Goal: Information Seeking & Learning: Check status

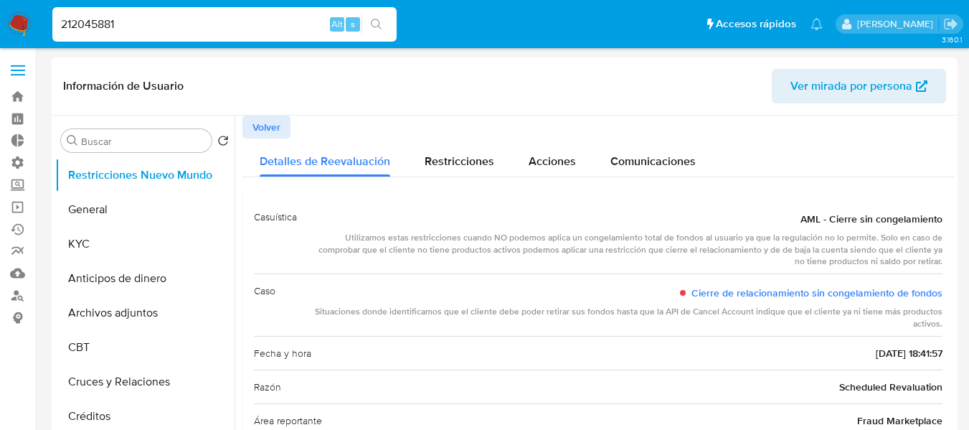
select select "10"
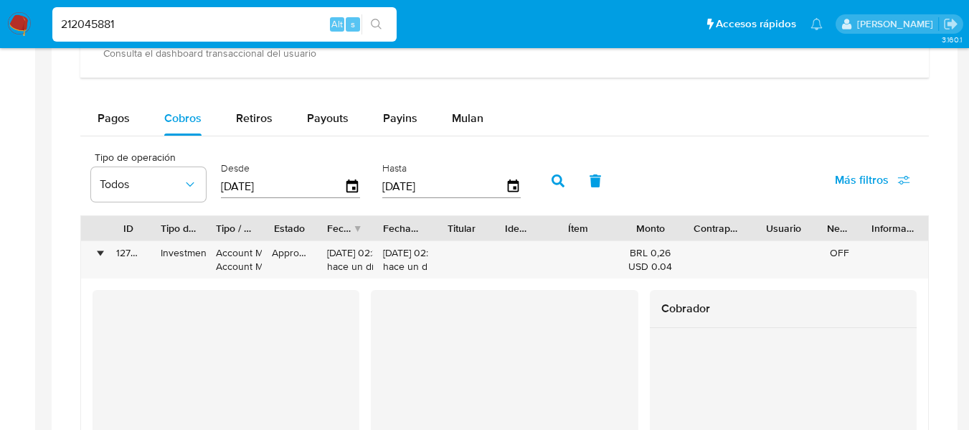
scroll to position [1506, 0]
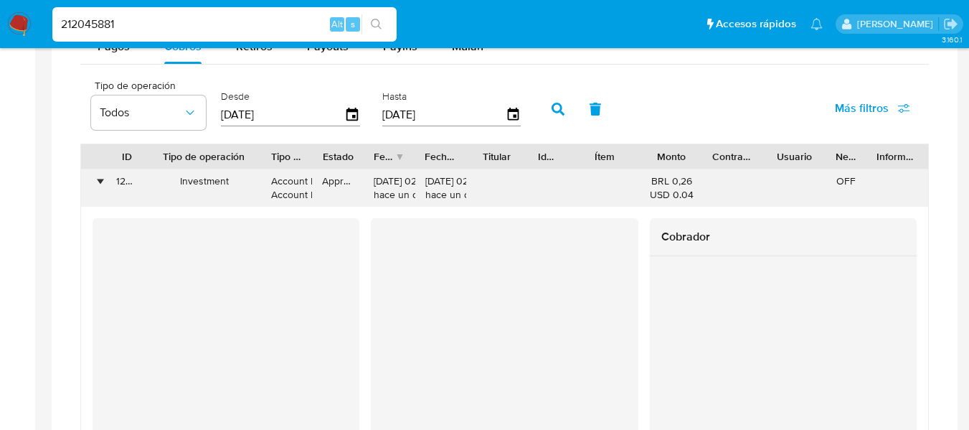
drag, startPoint x: 209, startPoint y: 149, endPoint x: 267, endPoint y: 174, distance: 63.0
click at [86, 27] on input "212045881" at bounding box center [224, 24] width 344 height 19
paste input "1143807"
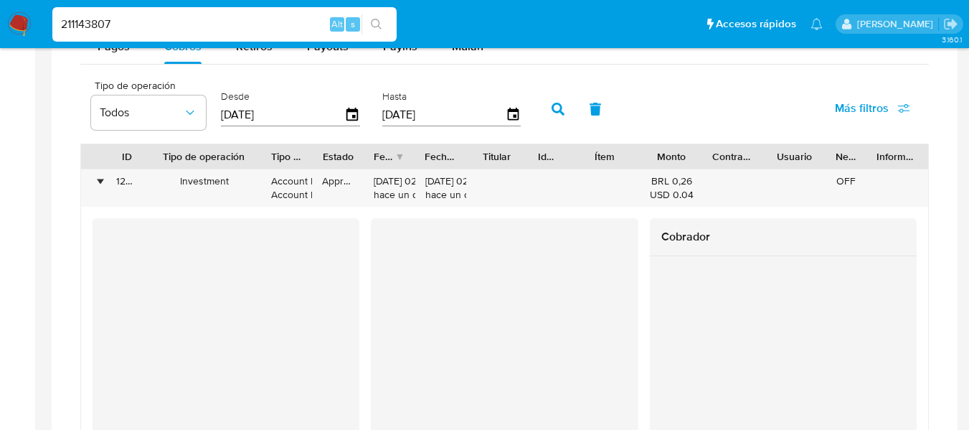
type input "211143807"
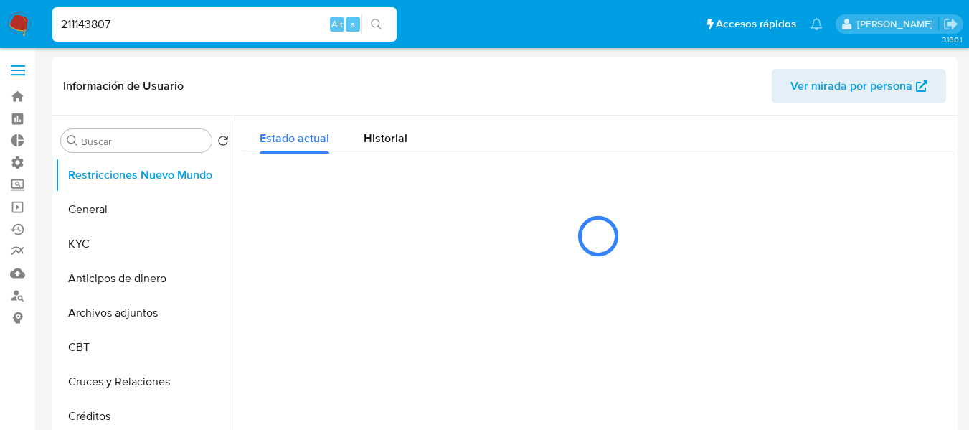
select select "10"
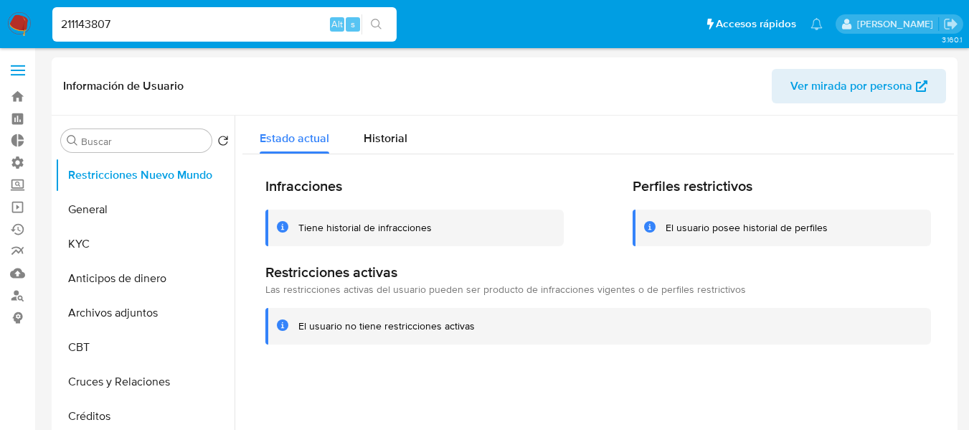
click at [121, 31] on input "211143807" at bounding box center [224, 24] width 344 height 19
paste input "52767406"
type input "52767406"
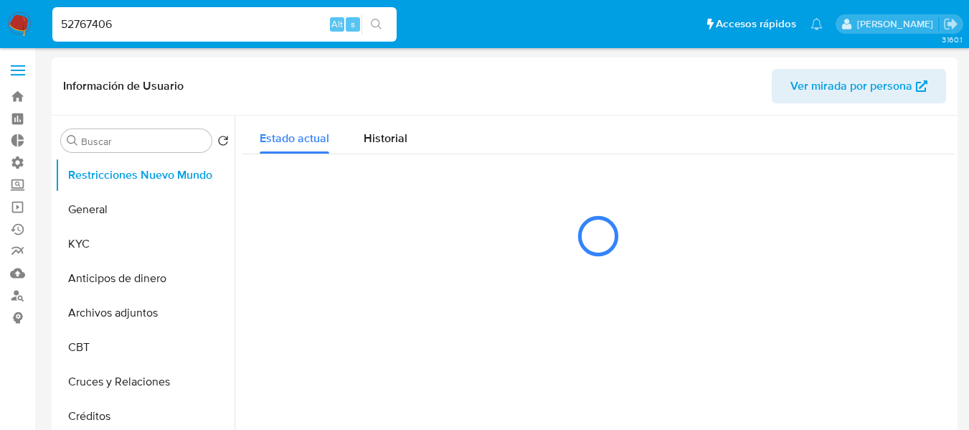
select select "10"
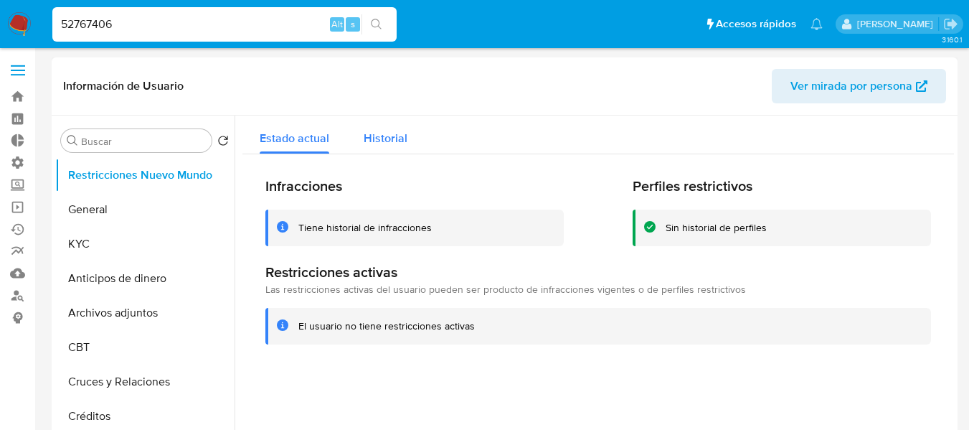
click at [372, 135] on span "Historial" at bounding box center [386, 138] width 44 height 16
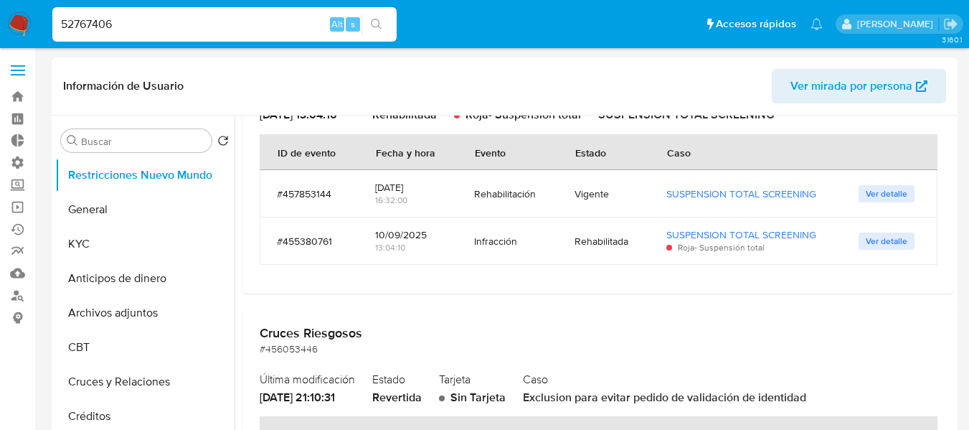
scroll to position [174, 0]
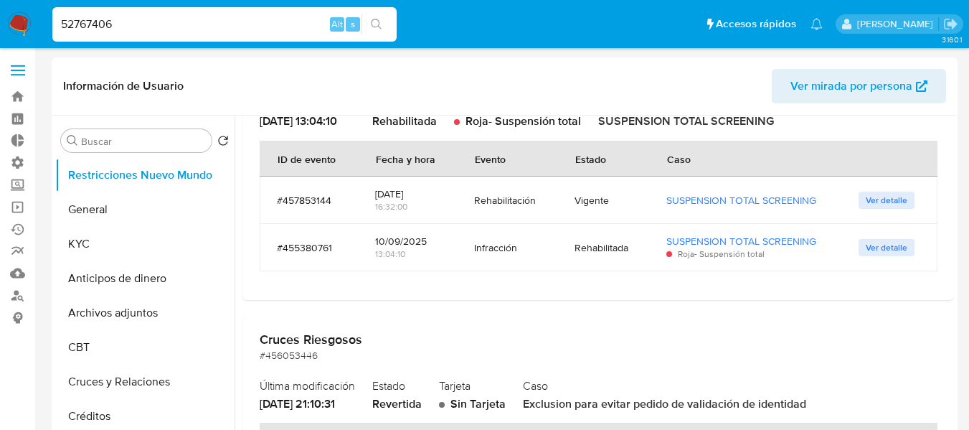
click at [105, 24] on input "52767406" at bounding box center [224, 24] width 344 height 19
paste input "293867035"
type input "293867035"
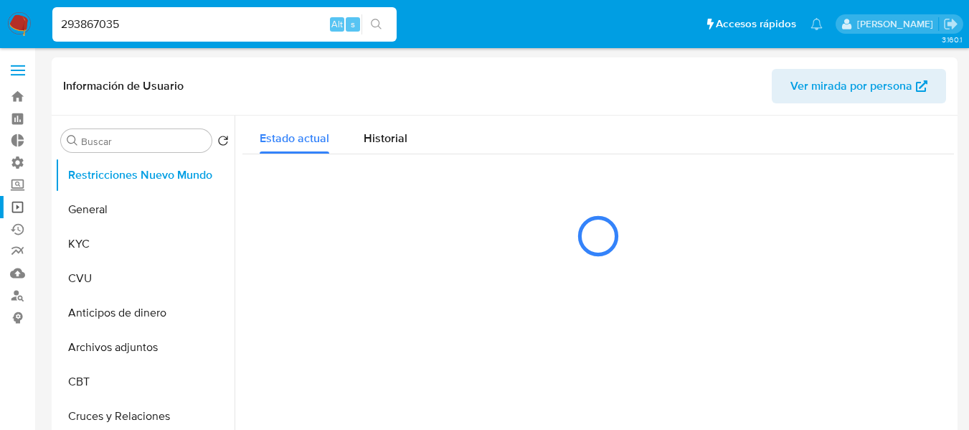
select select "10"
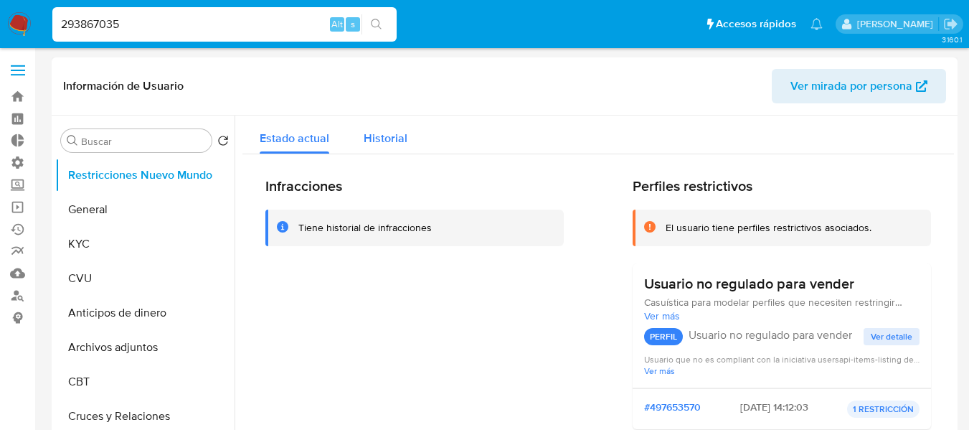
click at [378, 139] on span "Historial" at bounding box center [386, 138] width 44 height 16
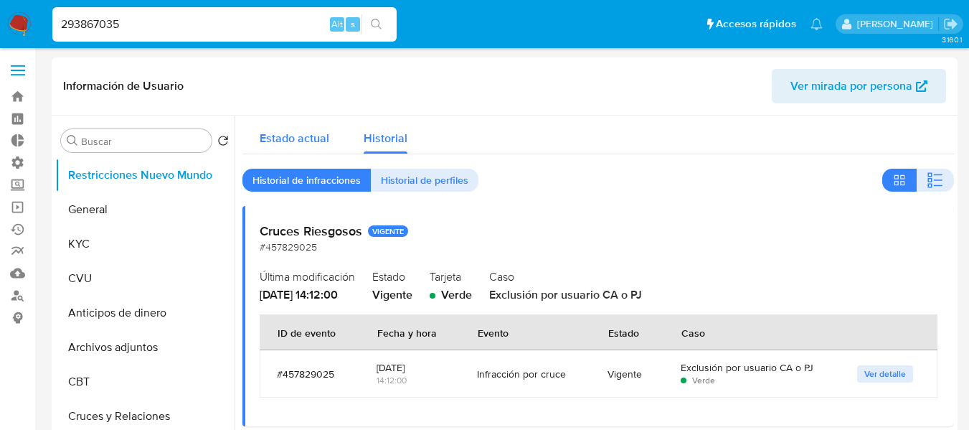
click at [285, 139] on span "Estado actual" at bounding box center [295, 138] width 70 height 16
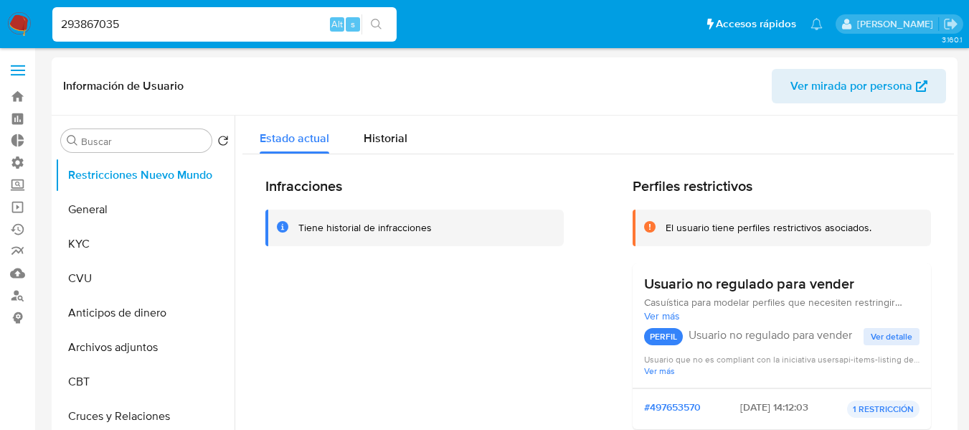
click at [179, 24] on input "293867035" at bounding box center [224, 24] width 344 height 19
paste input "50678409"
type input "50678409"
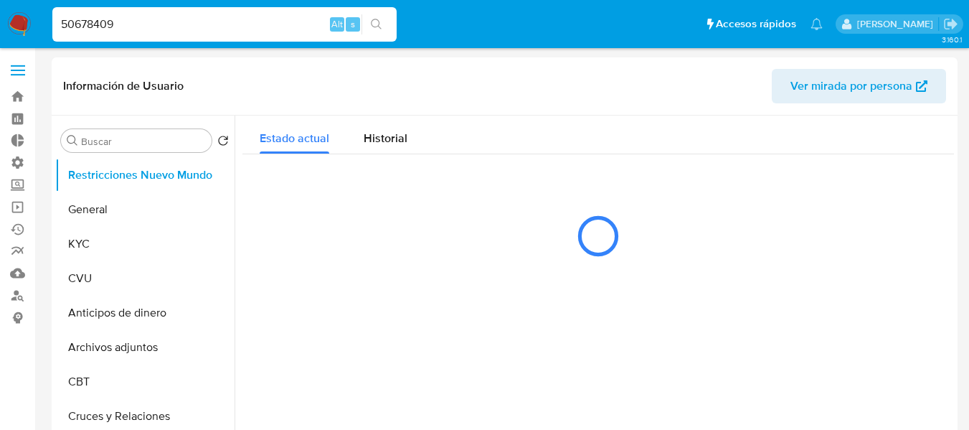
select select "10"
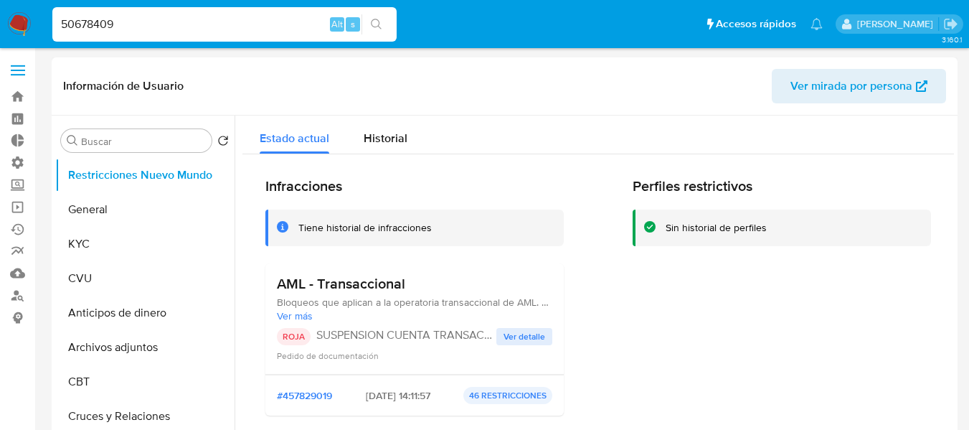
click at [514, 344] on span "Ver detalle" at bounding box center [525, 336] width 42 height 14
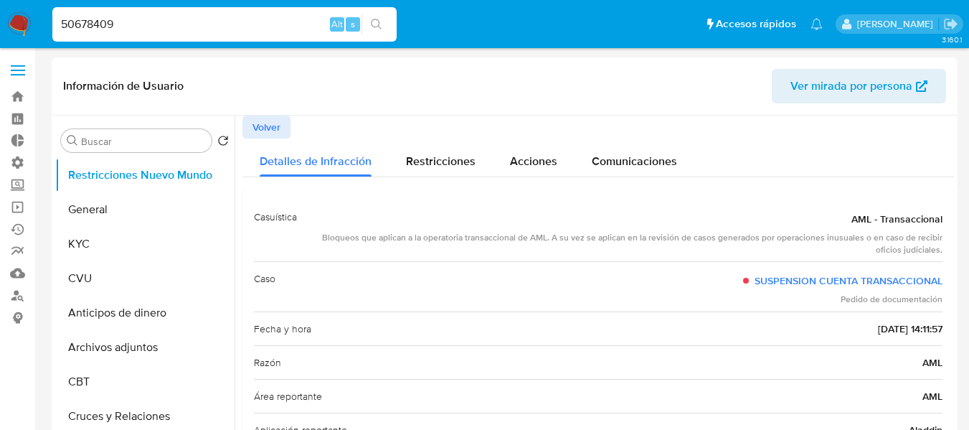
click at [143, 29] on input "50678409" at bounding box center [224, 24] width 344 height 19
paste input "293867035"
type input "293867035"
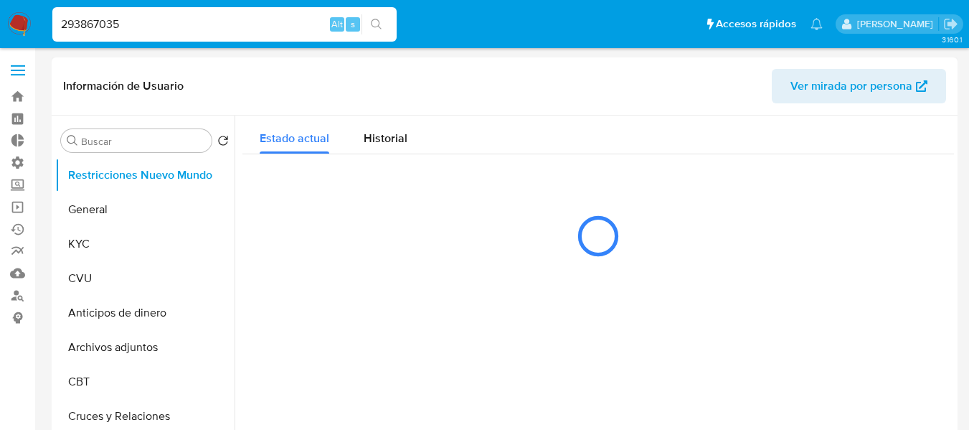
select select "10"
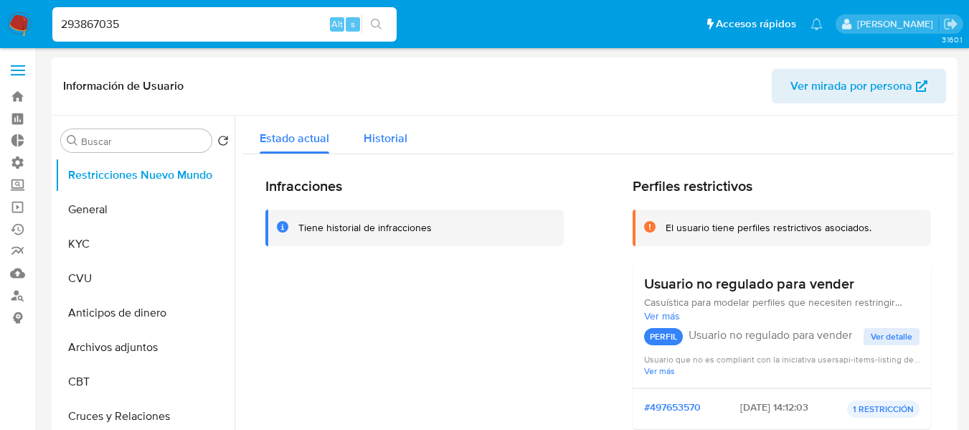
click at [381, 131] on span "Historial" at bounding box center [386, 138] width 44 height 16
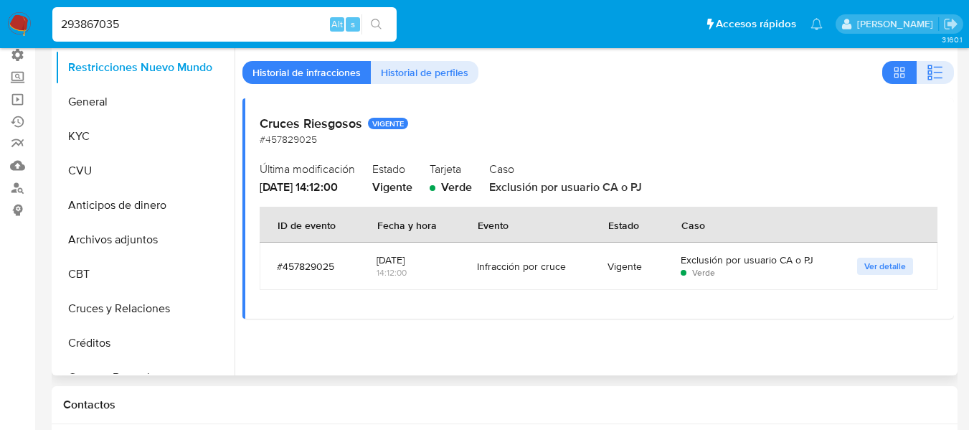
scroll to position [72, 0]
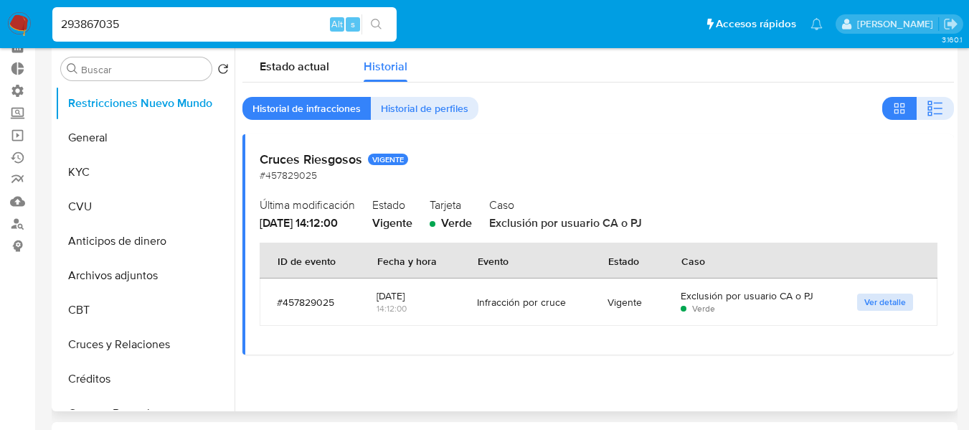
click at [872, 306] on span "Ver detalle" at bounding box center [885, 302] width 42 height 14
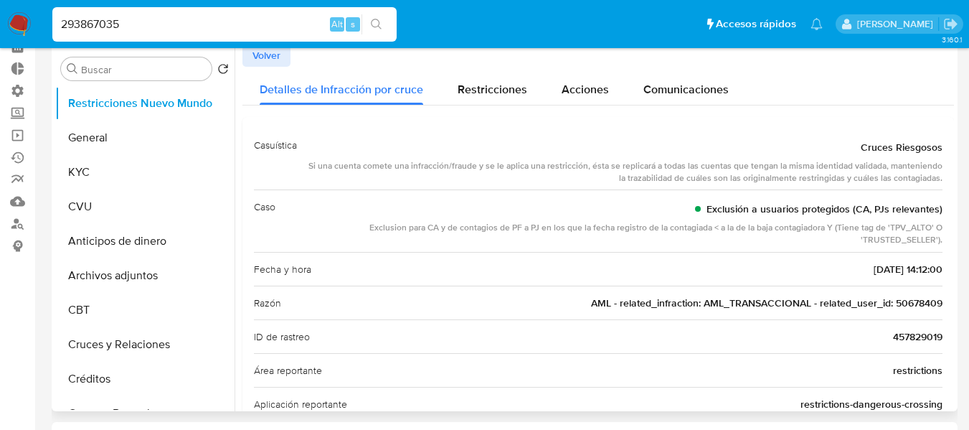
click at [265, 57] on span "Volver" at bounding box center [266, 55] width 28 height 20
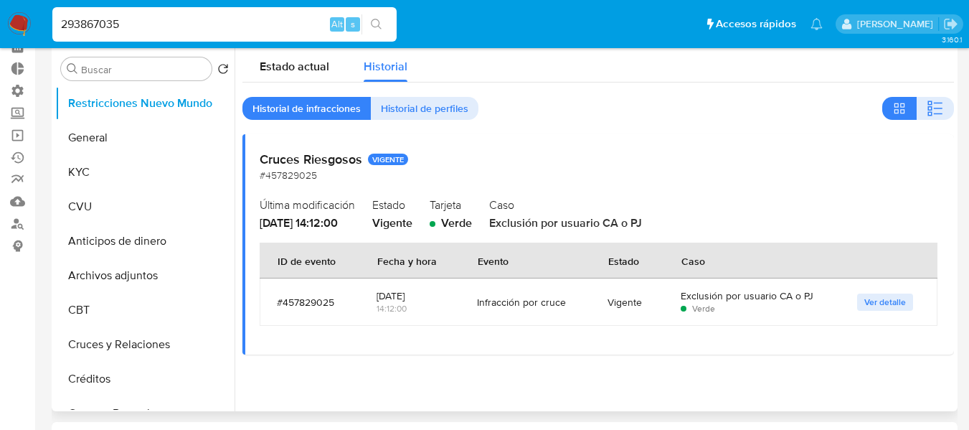
click at [874, 303] on span "Ver detalle" at bounding box center [885, 302] width 42 height 14
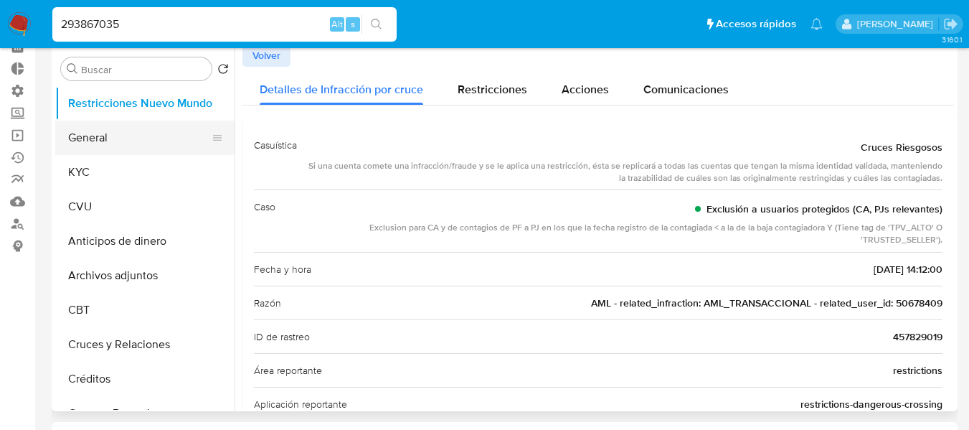
click at [115, 143] on button "General" at bounding box center [139, 137] width 168 height 34
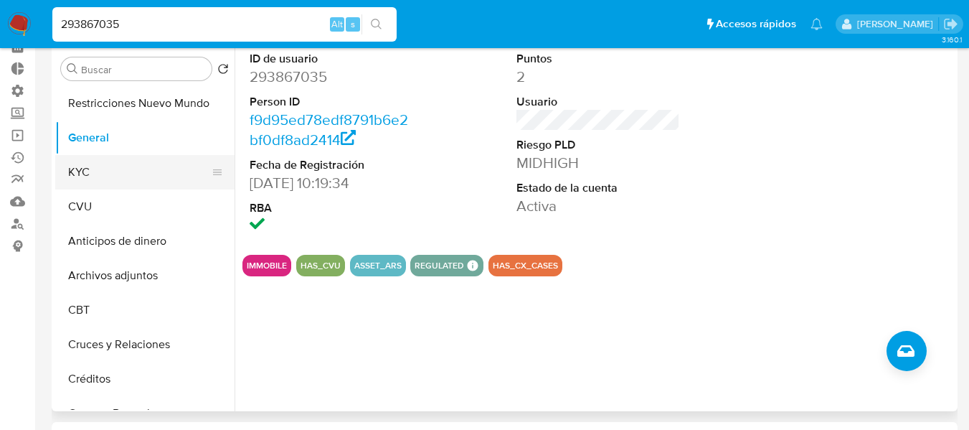
click at [132, 168] on button "KYC" at bounding box center [139, 172] width 168 height 34
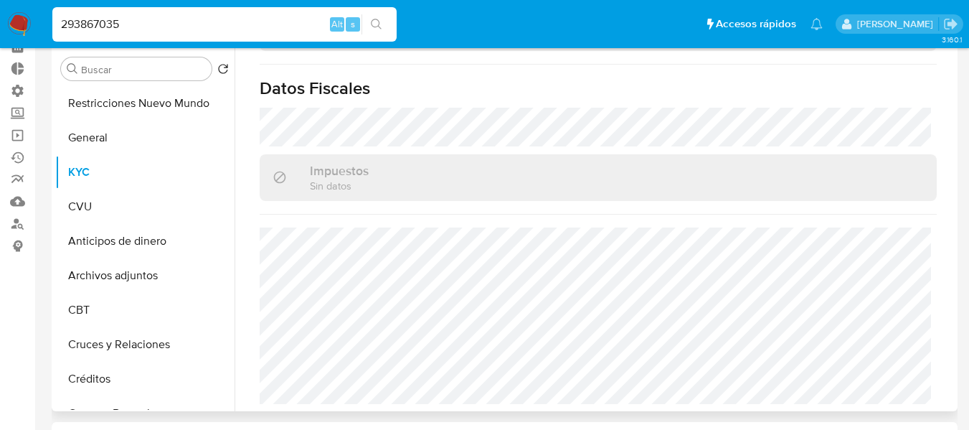
scroll to position [215, 0]
